Goal: Use online tool/utility: Utilize a website feature to perform a specific function

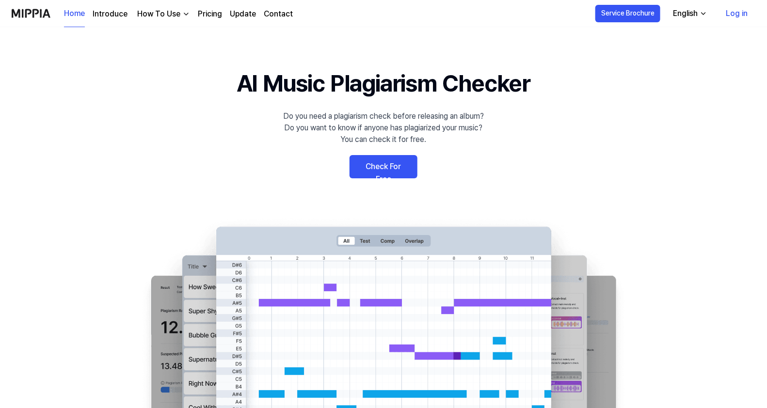
click at [732, 13] on link "Log in" at bounding box center [736, 13] width 37 height 27
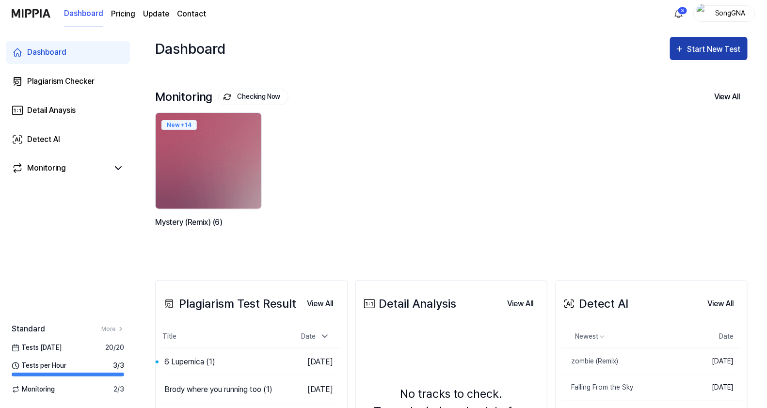
click at [720, 48] on div "Start New Test" at bounding box center [714, 49] width 55 height 13
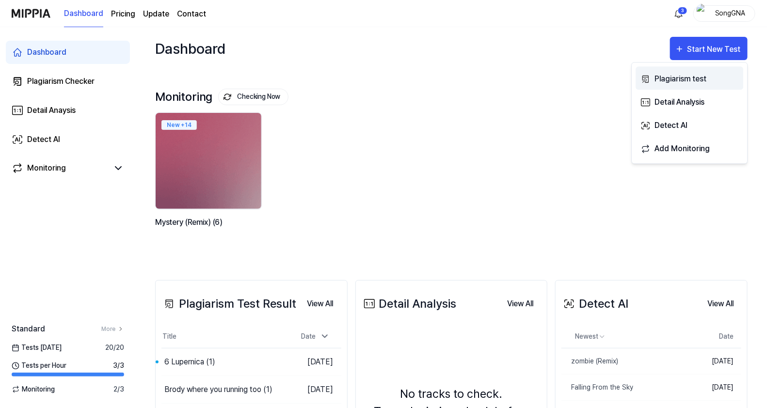
click at [661, 78] on div "Plagiarism test" at bounding box center [696, 79] width 84 height 13
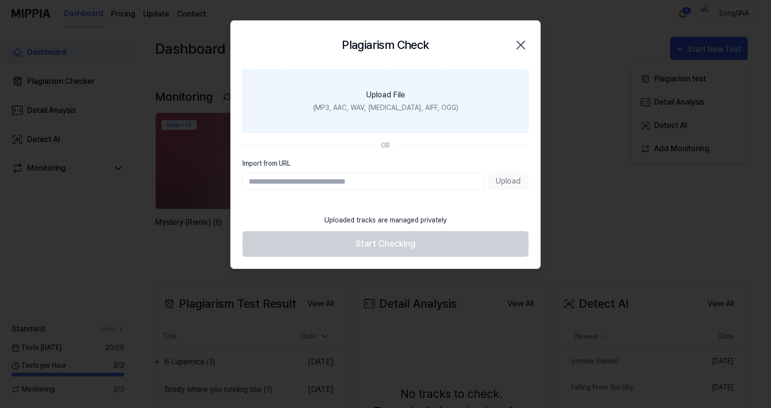
click at [380, 103] on div "(MP3, AAC, WAV, FLAC, AIFF, OGG)" at bounding box center [385, 108] width 145 height 10
click at [0, 0] on input "Upload File (MP3, AAC, WAV, FLAC, AIFF, OGG)" at bounding box center [0, 0] width 0 height 0
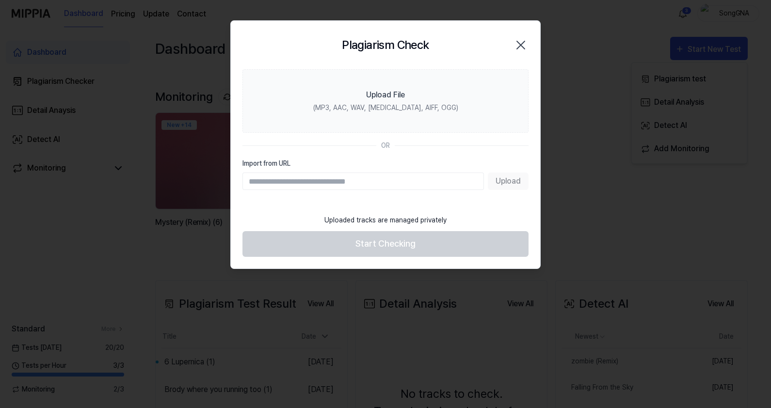
click at [520, 44] on icon "button" at bounding box center [521, 45] width 16 height 16
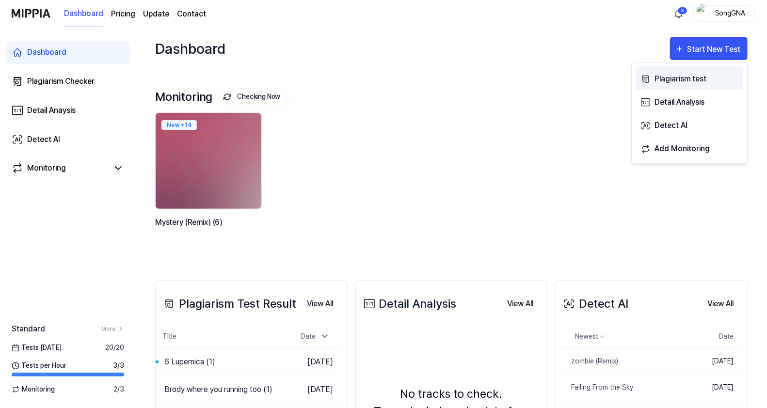
click at [671, 80] on div "Plagiarism test" at bounding box center [696, 79] width 84 height 13
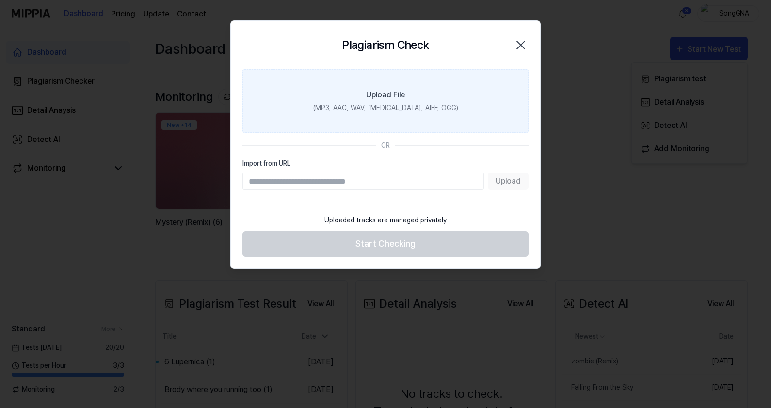
click at [368, 99] on div "Upload File" at bounding box center [385, 95] width 39 height 12
click at [0, 0] on input "Upload File (MP3, AAC, WAV, FLAC, AIFF, OGG)" at bounding box center [0, 0] width 0 height 0
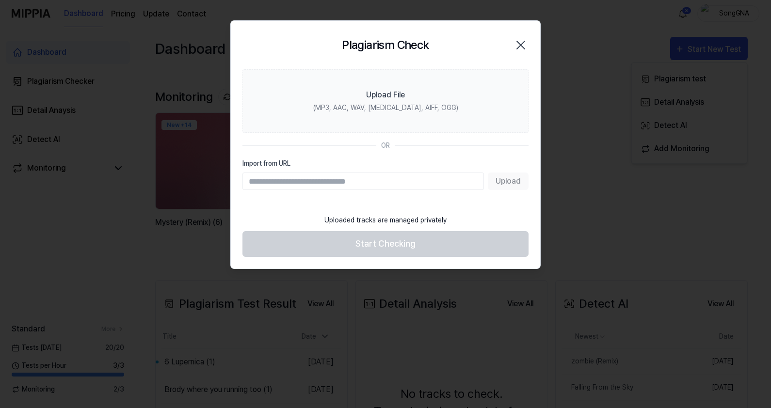
click at [521, 39] on icon "button" at bounding box center [521, 45] width 16 height 16
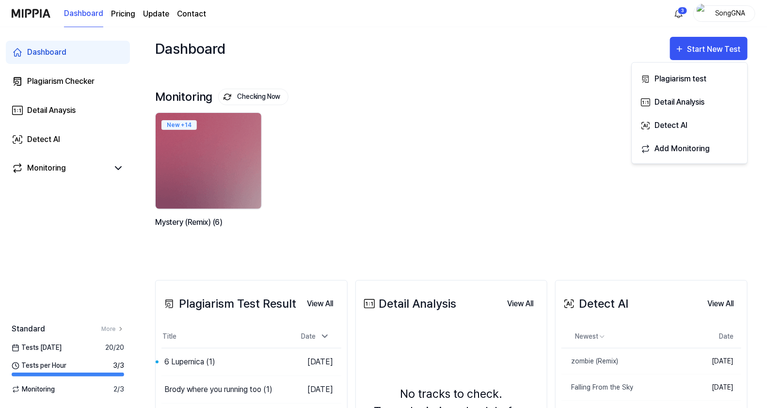
click at [636, 66] on button "Plagiarism test" at bounding box center [690, 77] width 108 height 23
